Goal: Find specific page/section: Find specific page/section

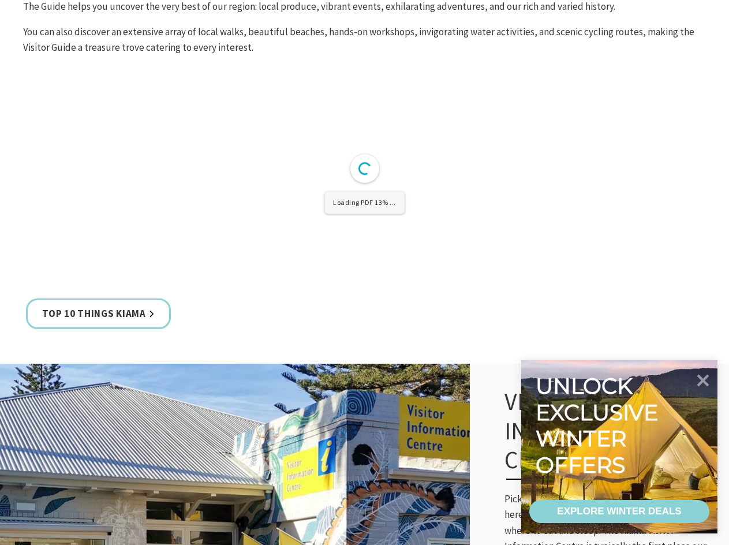
scroll to position [461, 0]
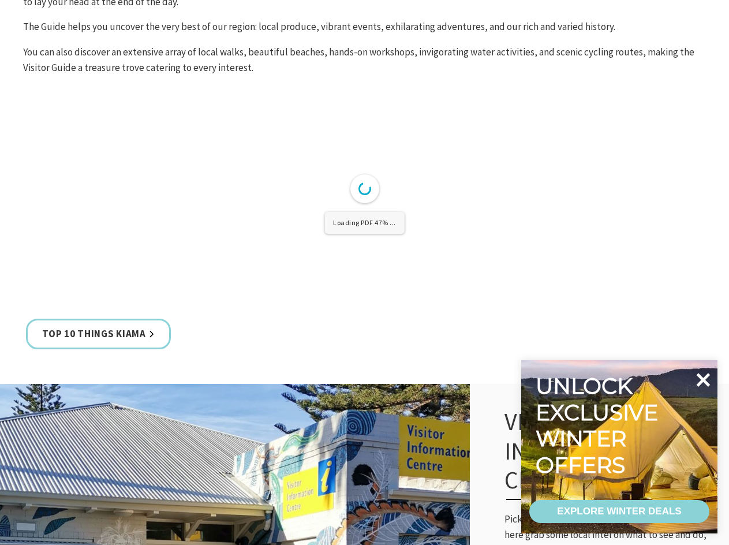
click at [706, 373] on icon at bounding box center [703, 380] width 28 height 28
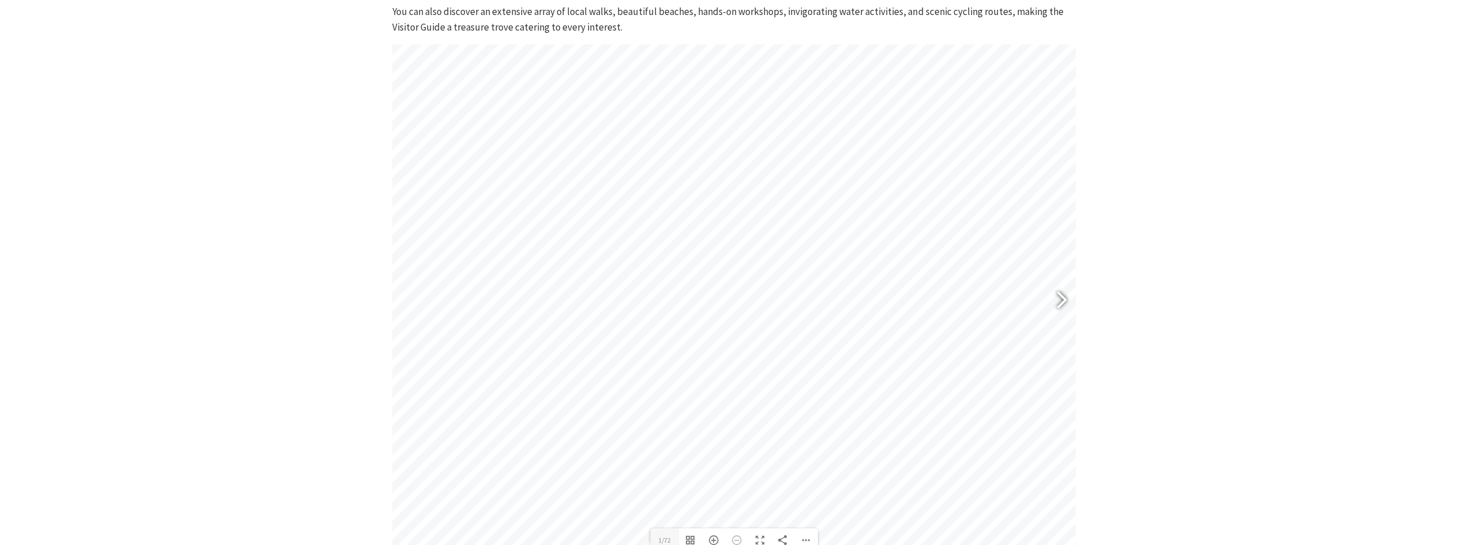
scroll to position [519, 0]
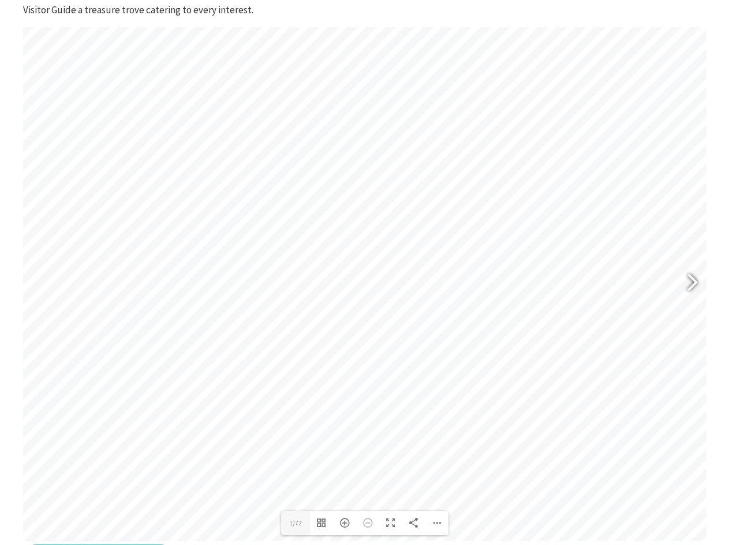
click at [701, 284] on div at bounding box center [691, 284] width 29 height 58
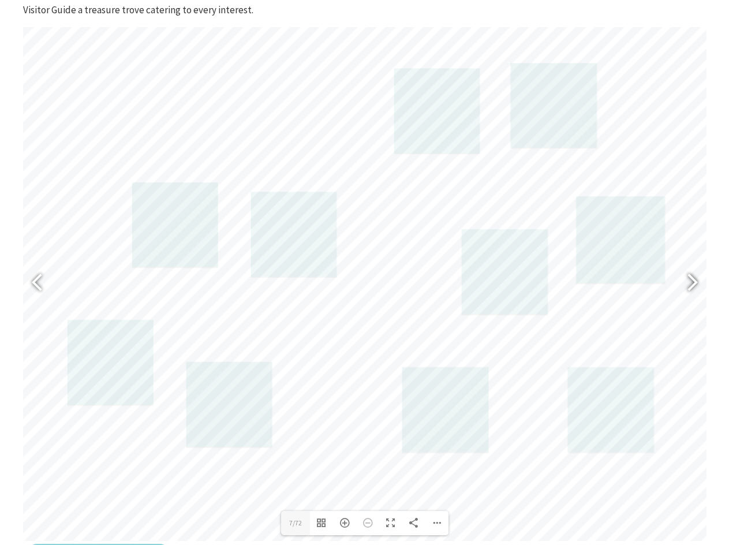
click at [701, 283] on div at bounding box center [691, 284] width 29 height 58
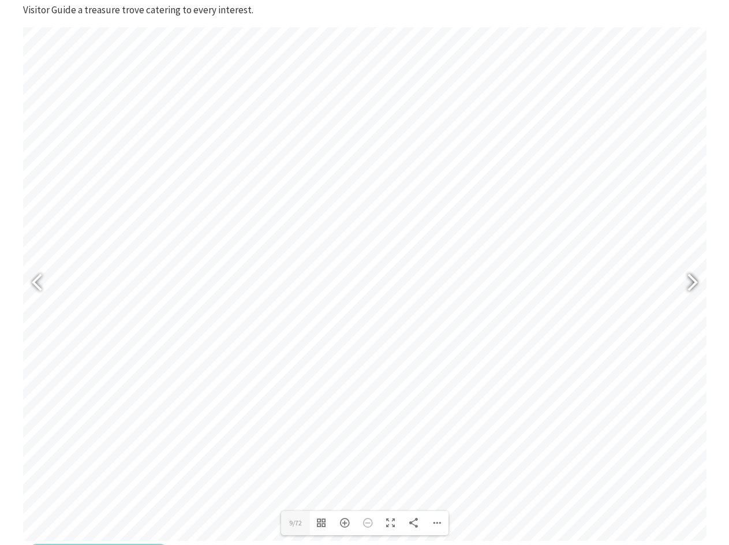
click at [701, 283] on div at bounding box center [691, 284] width 29 height 58
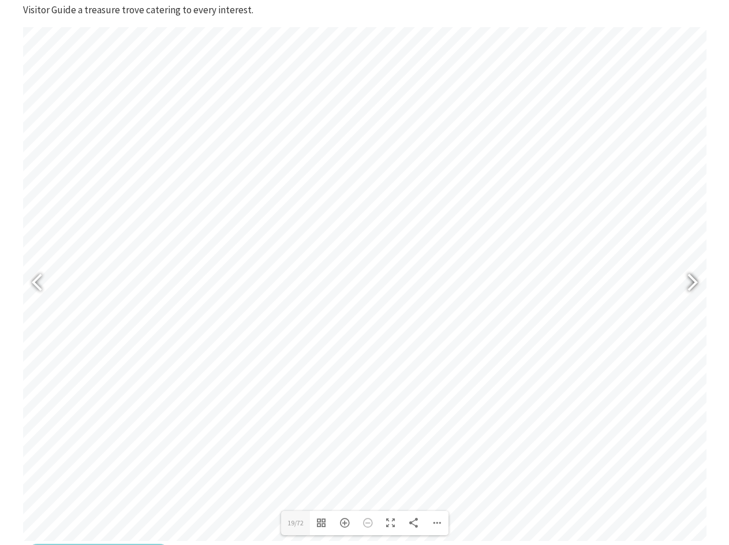
click at [701, 283] on div at bounding box center [691, 284] width 29 height 58
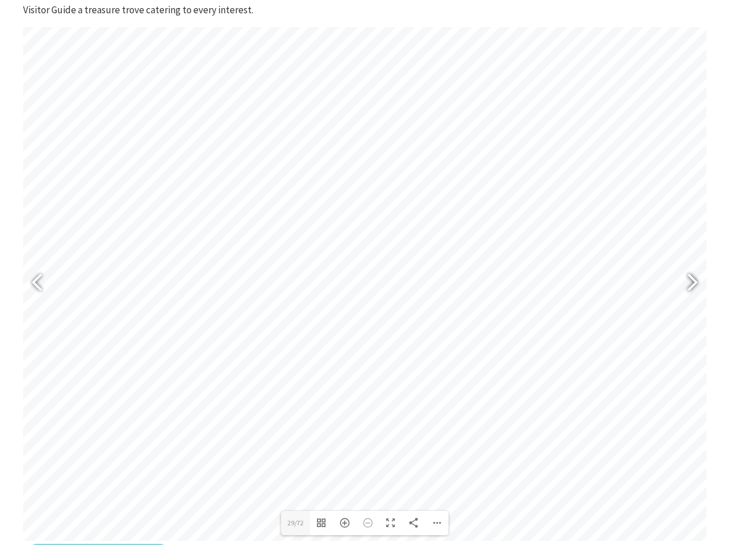
click at [701, 283] on div at bounding box center [691, 284] width 29 height 58
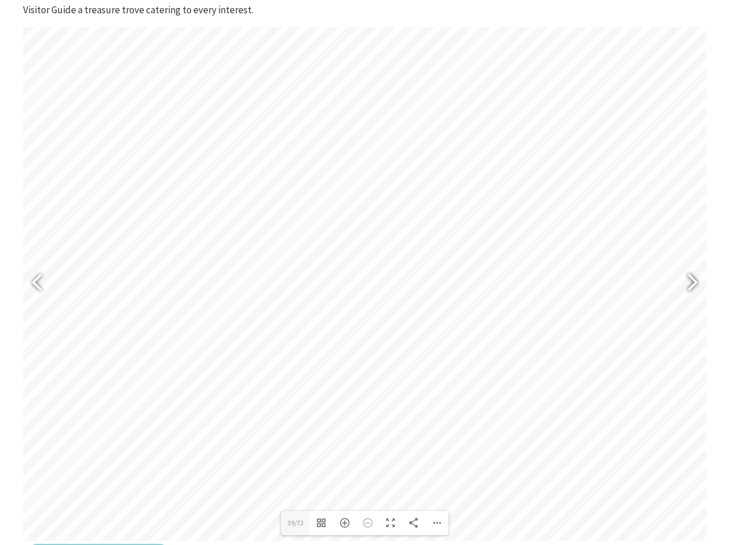
click at [701, 283] on div at bounding box center [691, 284] width 29 height 58
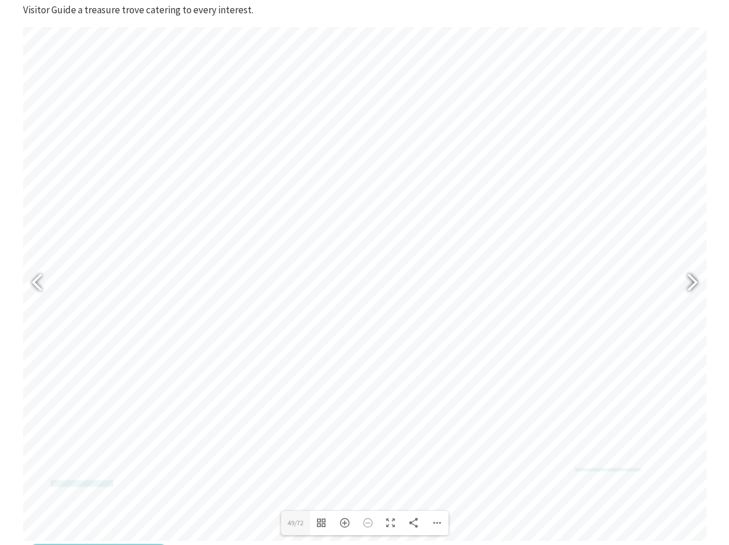
click at [701, 283] on div at bounding box center [691, 284] width 29 height 58
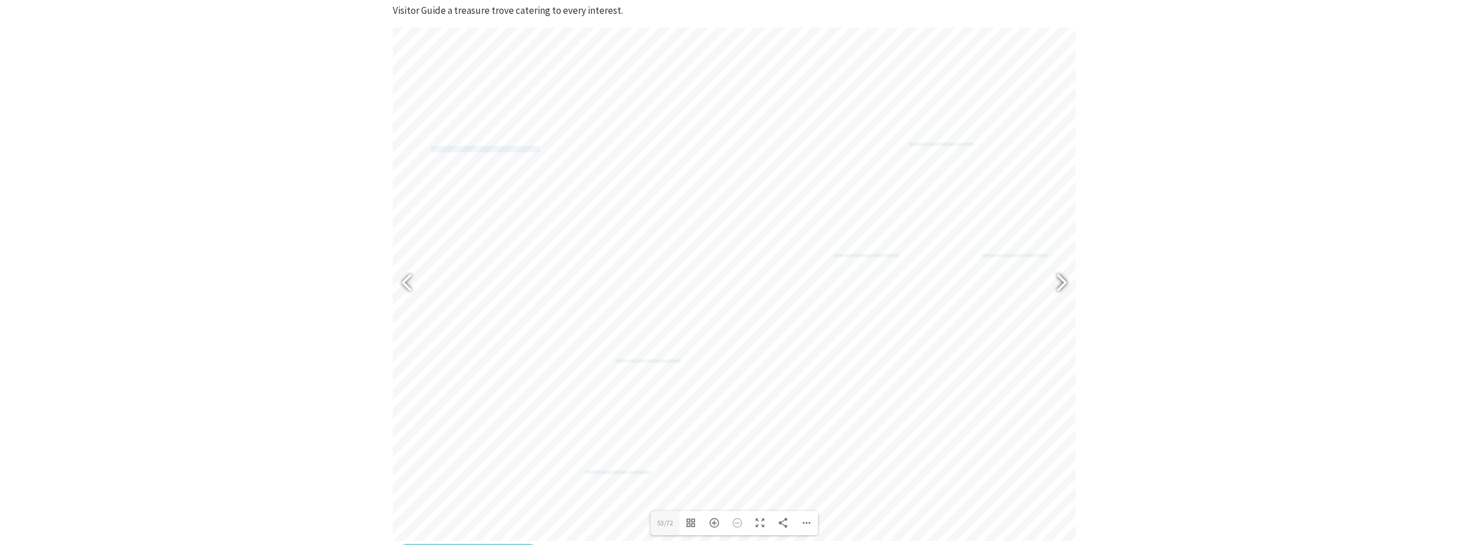
click at [728, 285] on div at bounding box center [1057, 284] width 27 height 42
click at [415, 287] on div at bounding box center [412, 284] width 27 height 42
type input "53"
